Goal: Information Seeking & Learning: Learn about a topic

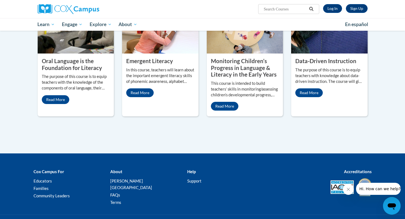
scroll to position [254, 0]
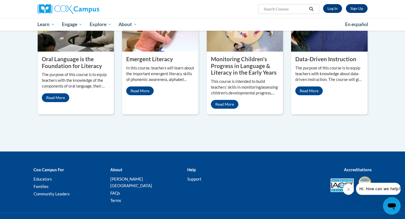
click at [334, 8] on link "Log In" at bounding box center [332, 8] width 19 height 9
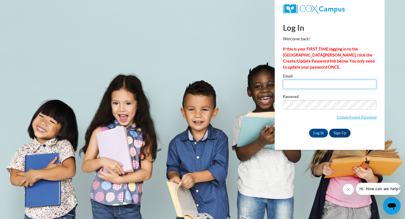
type input "adegrussell2007@gmail.com"
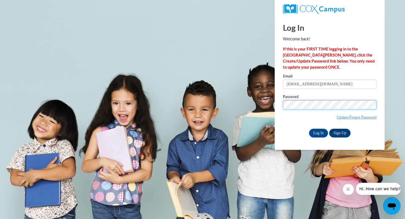
click at [318, 132] on input "Log In" at bounding box center [318, 133] width 19 height 9
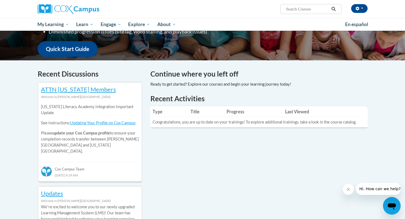
scroll to position [136, 0]
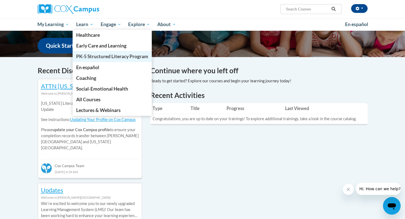
click at [93, 53] on link "PK-5 Structured Literacy Program" at bounding box center [112, 56] width 79 height 11
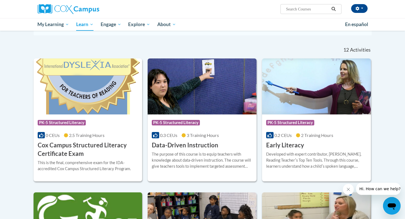
scroll to position [144, 0]
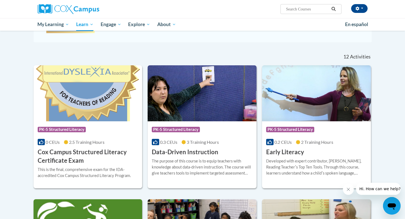
click at [310, 10] on input "Search..." at bounding box center [307, 9] width 44 height 7
type input "trauma informed"
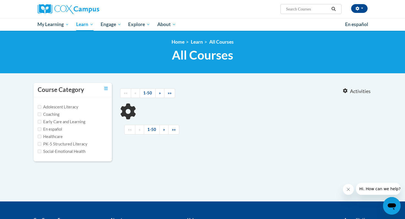
type input "trauma informed"
